Goal: Obtain resource: Obtain resource

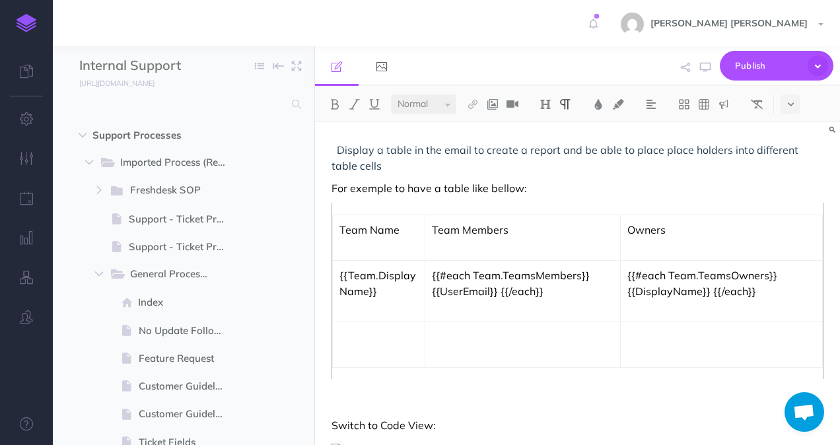
select select "null"
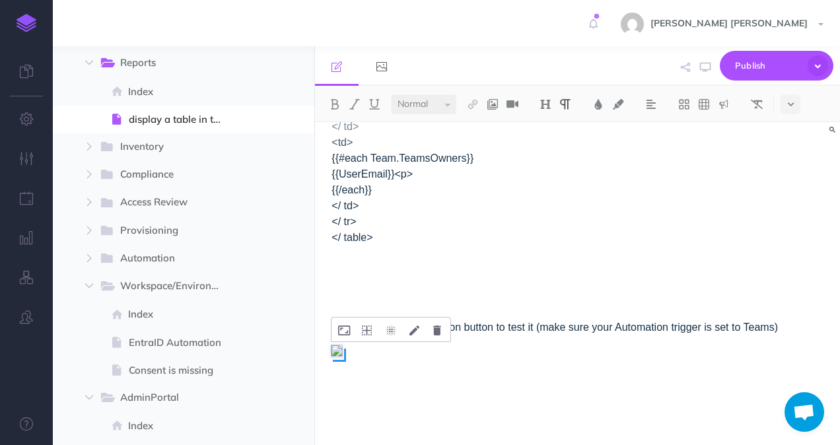
scroll to position [792, 0]
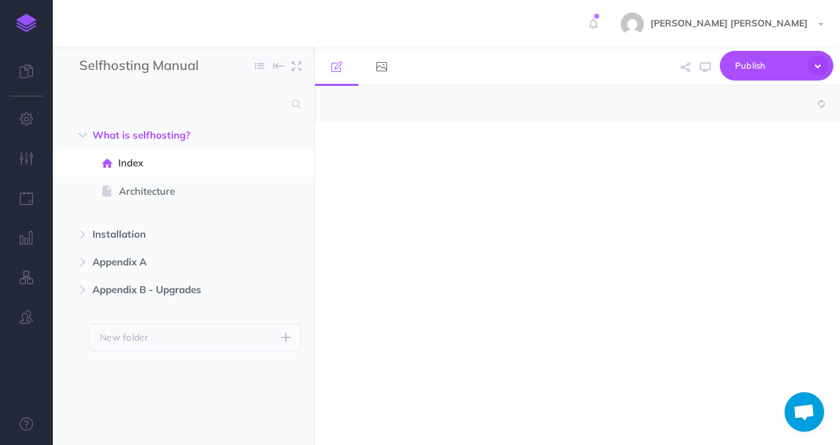
select select "null"
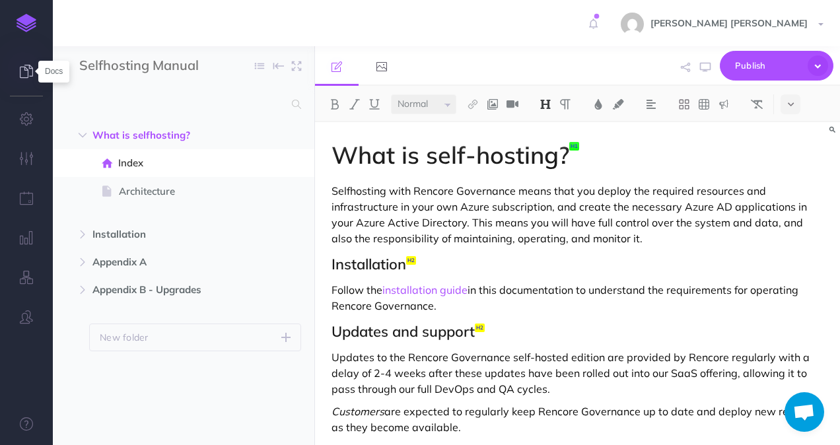
click at [24, 73] on icon at bounding box center [26, 71] width 13 height 13
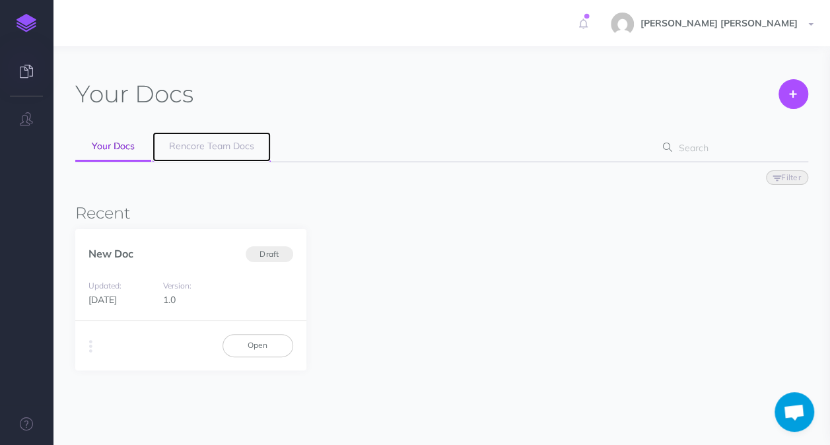
click at [209, 149] on span "Rencore Team Docs" at bounding box center [211, 146] width 85 height 12
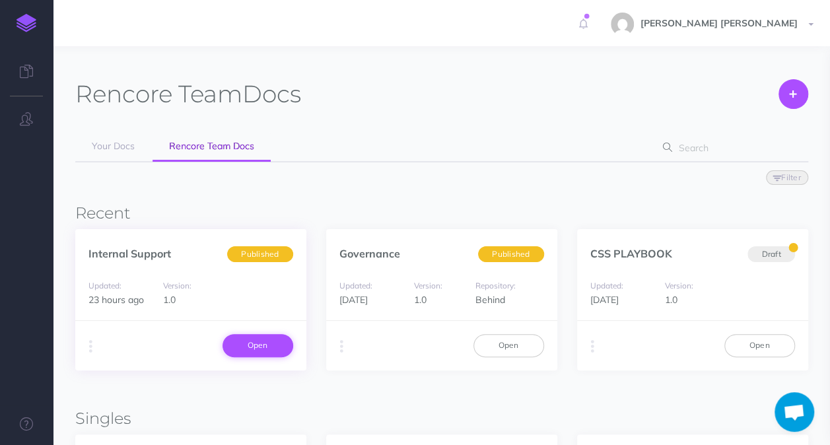
click at [273, 351] on link "Open" at bounding box center [257, 345] width 71 height 22
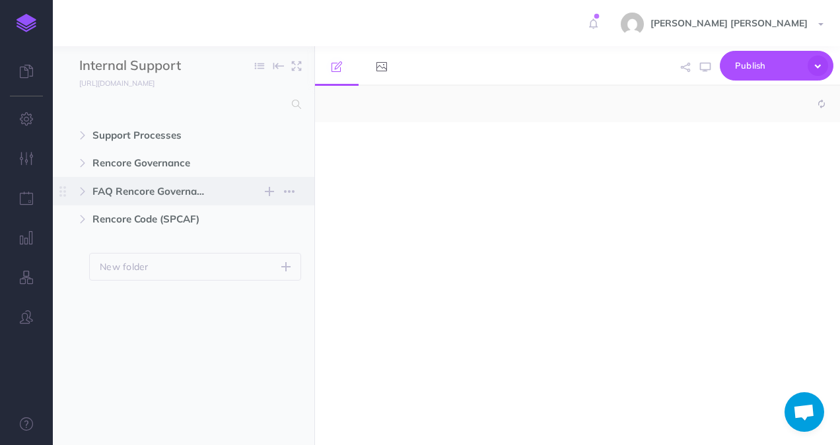
select select "null"
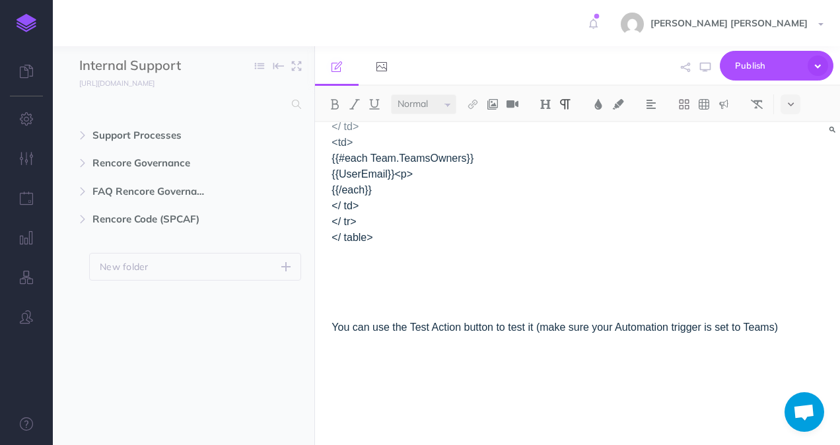
scroll to position [639, 0]
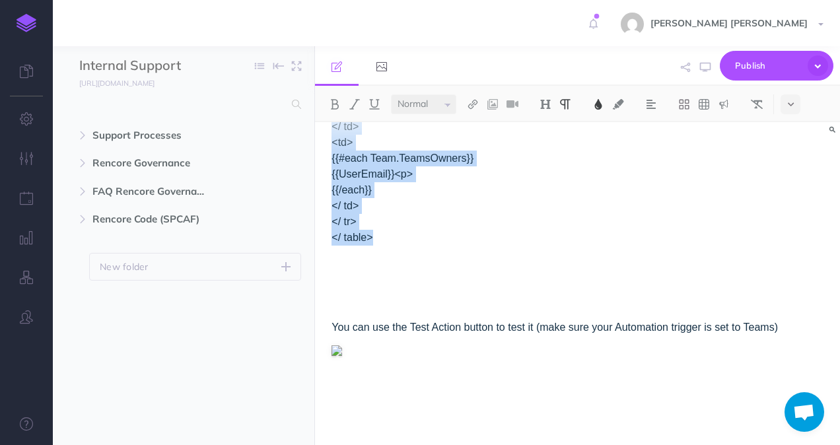
drag, startPoint x: 386, startPoint y: 379, endPoint x: 332, endPoint y: 174, distance: 212.1
click at [334, 172] on p "<table ><tr><th>Team Name</ th><th> Members</ th><th>Owners</ th></ tr><tr><td>…" at bounding box center [577, 135] width 492 height 222
copy span "<table ><tr><th>Team Name</ th><th> Members</ th><th>Owners</ th></ tr><tr><td>…"
click at [521, 246] on p "<table ><tr><th>Team Name</ th><th> Members</ th><th>Owners</ th></ tr><tr><td>…" at bounding box center [577, 135] width 492 height 222
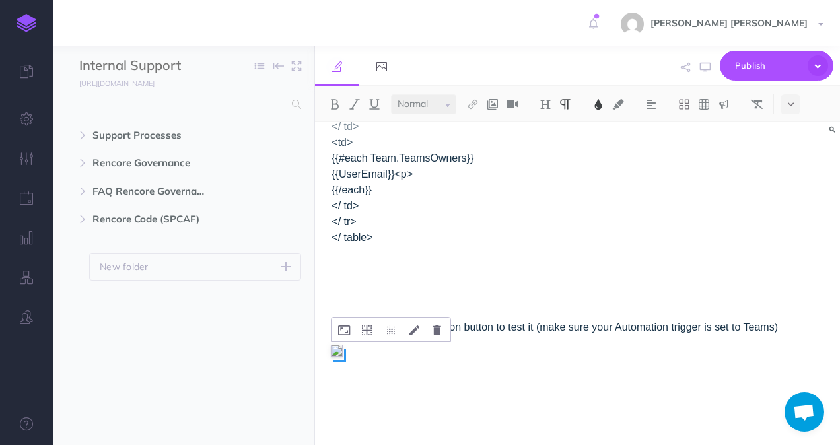
scroll to position [1101, 0]
